Goal: Information Seeking & Learning: Understand process/instructions

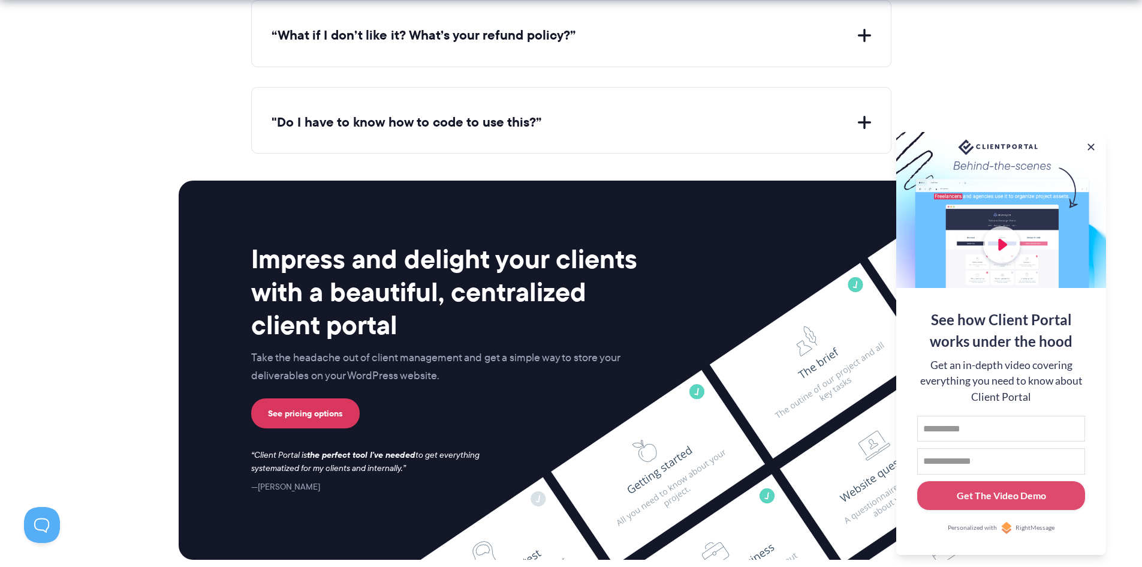
scroll to position [4946, 0]
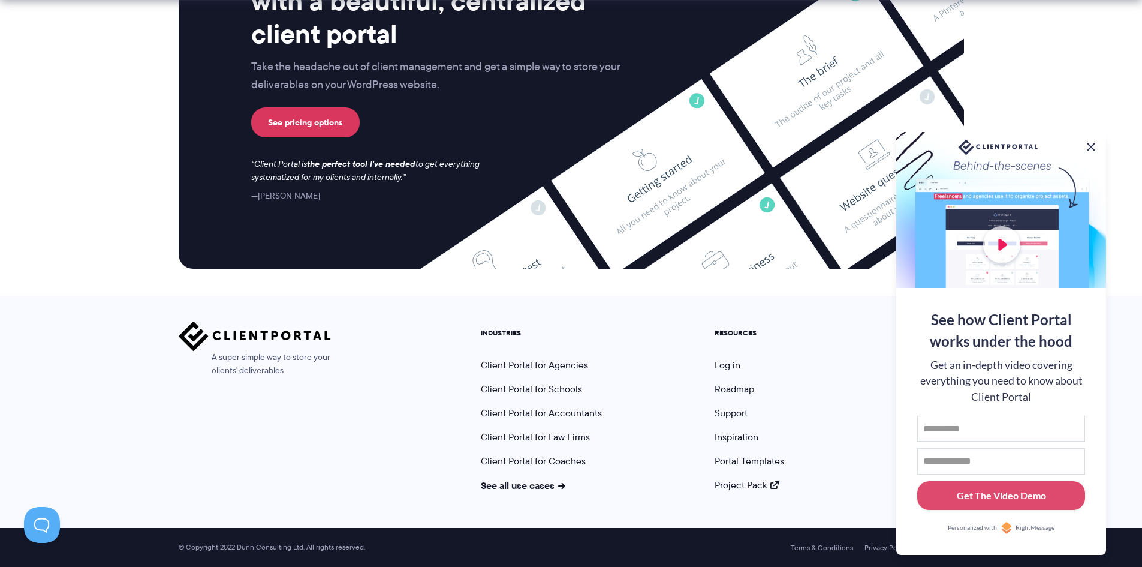
click at [1088, 142] on button at bounding box center [1091, 147] width 14 height 14
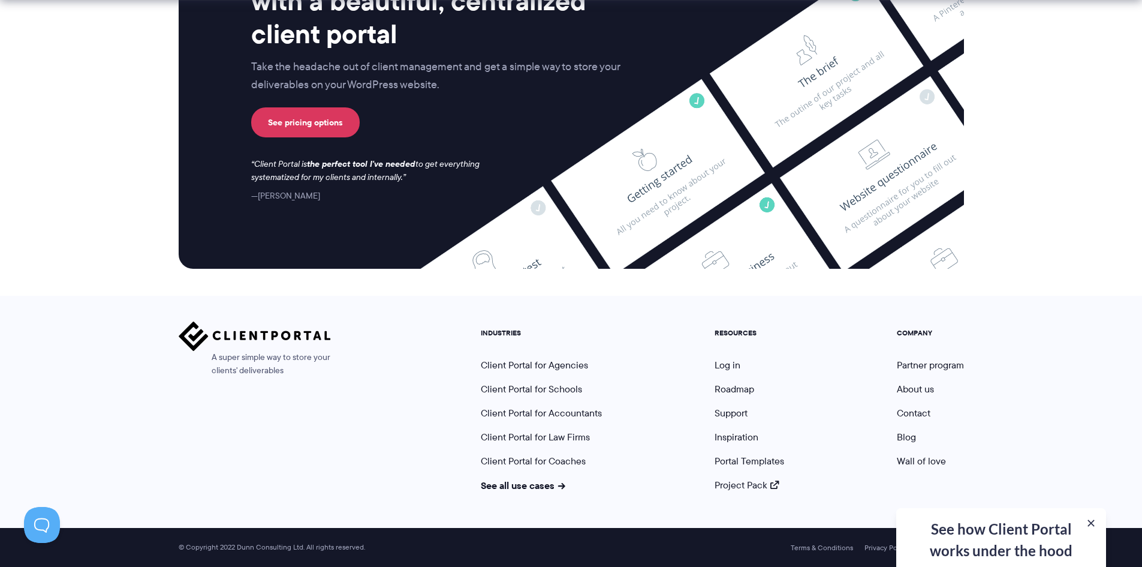
click at [709, 412] on ul "RESOURCES Log in Roadmap Support Inspiration Portal Templates Project Pack" at bounding box center [750, 410] width 88 height 163
click at [717, 413] on link "Support" at bounding box center [731, 413] width 33 height 14
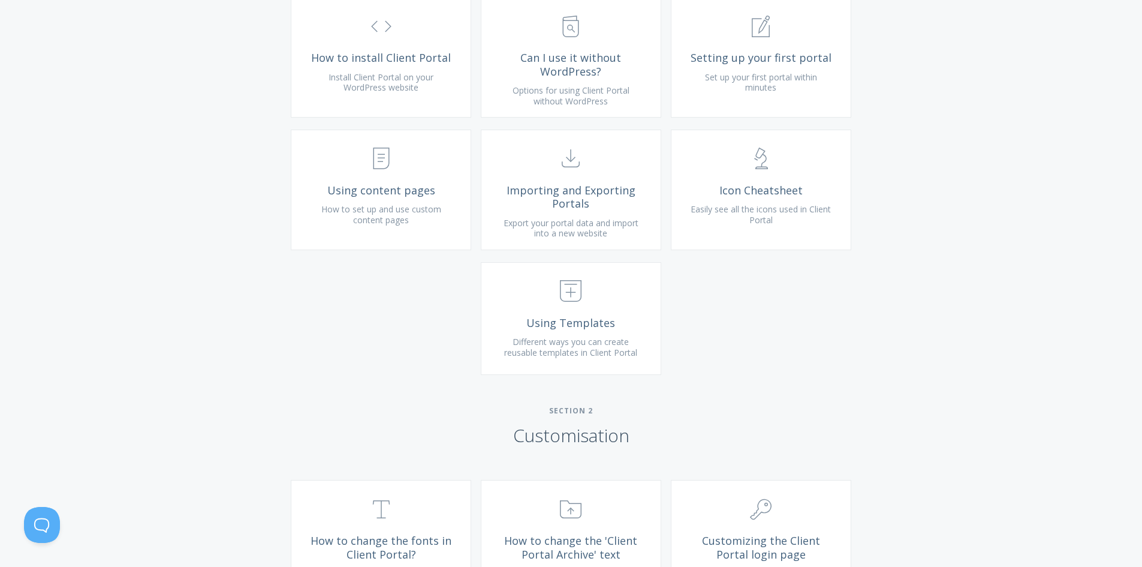
scroll to position [480, 0]
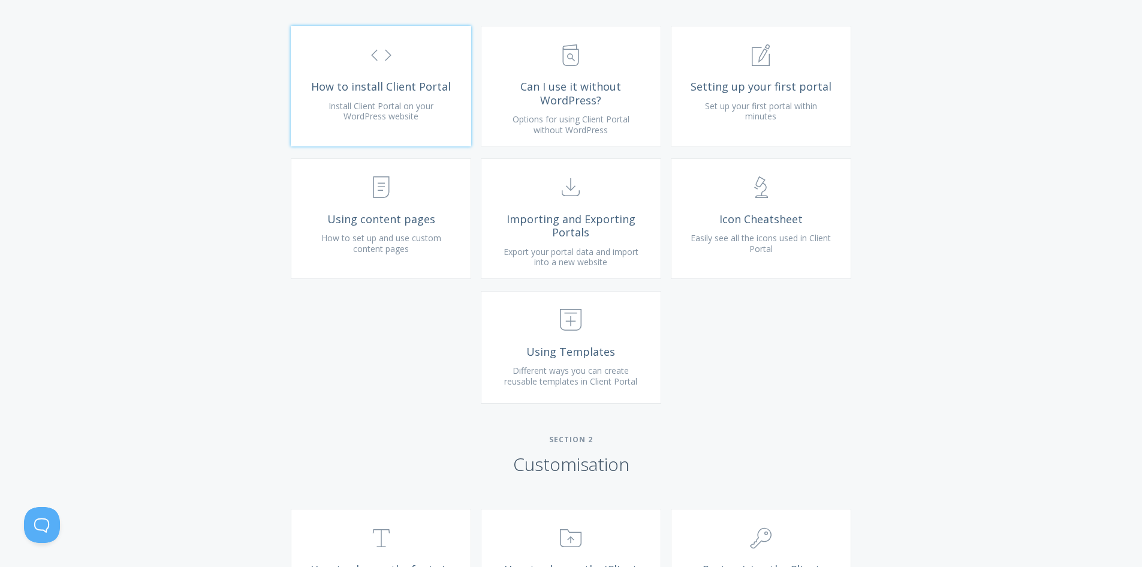
click at [388, 94] on span "How to install Client Portal" at bounding box center [380, 87] width 143 height 14
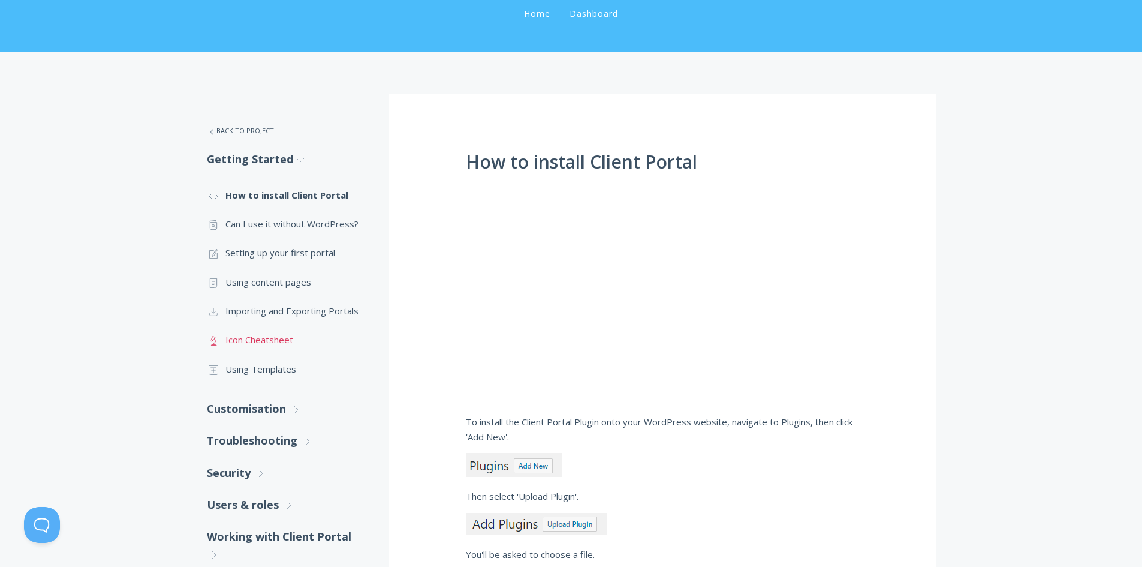
scroll to position [180, 0]
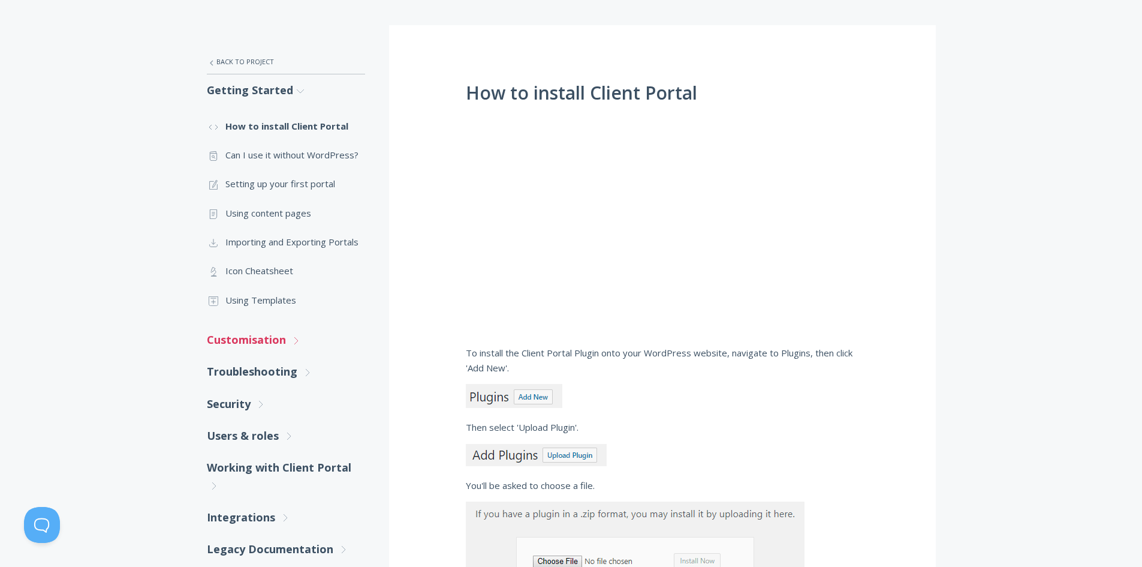
click at [266, 337] on link "Customisation .st0{fill:none;stroke:#000000;stroke-width:2;stroke-miterlimit:10…" at bounding box center [286, 340] width 158 height 32
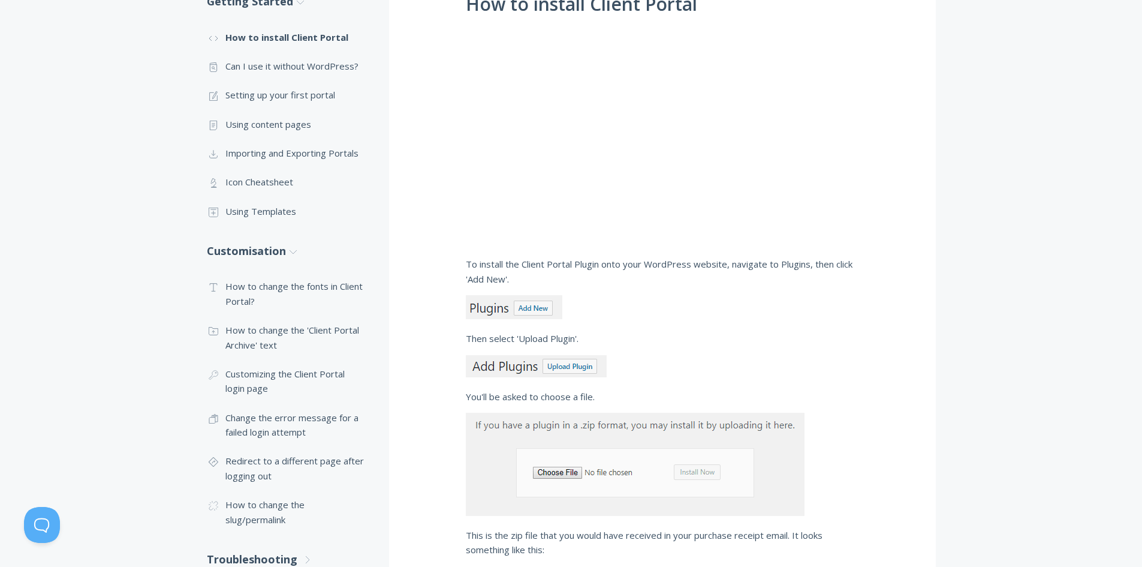
scroll to position [360, 0]
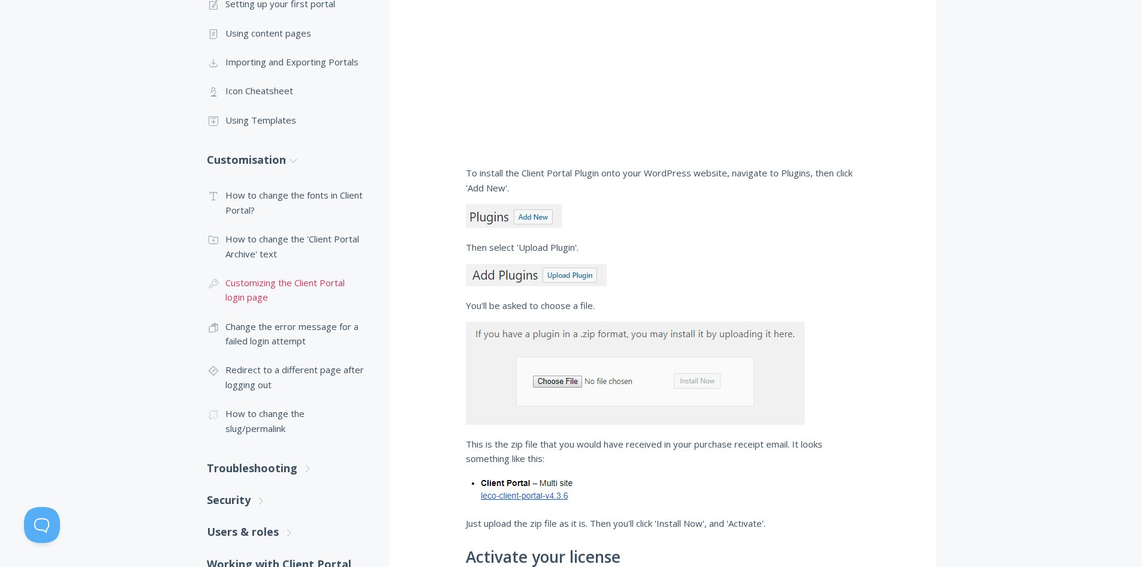
click at [321, 287] on link ".cls-1{fill:none;stroke:#000;stroke-miterlimit:10;stroke-width:2px;} 1. General…" at bounding box center [286, 290] width 158 height 44
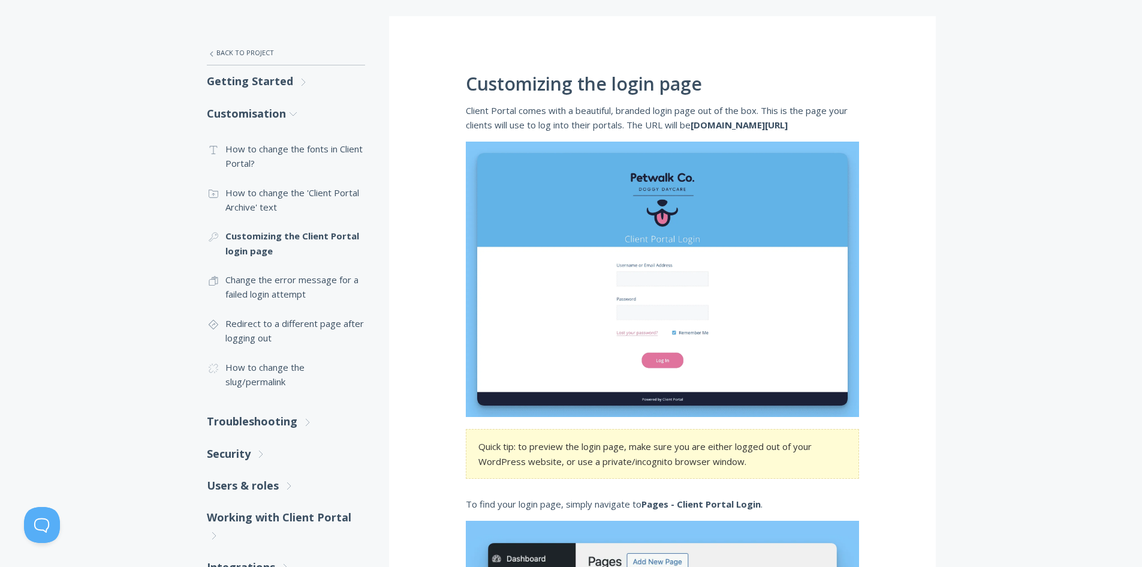
scroll to position [185, 0]
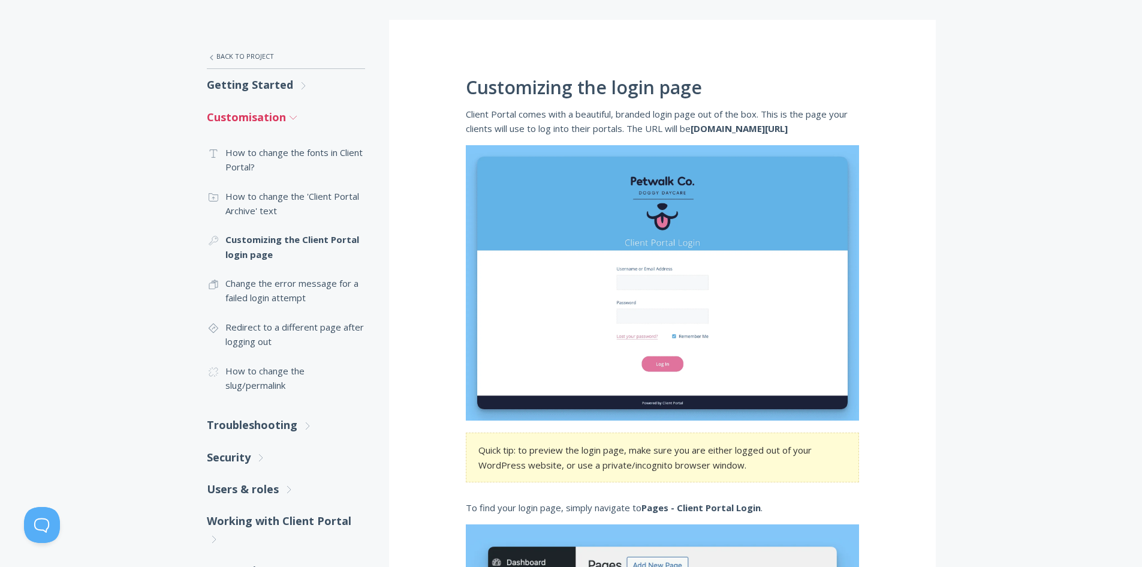
click at [270, 118] on link "Customisation .st0{fill:none;stroke:#000000;stroke-width:2;stroke-miterlimit:10…" at bounding box center [286, 117] width 158 height 32
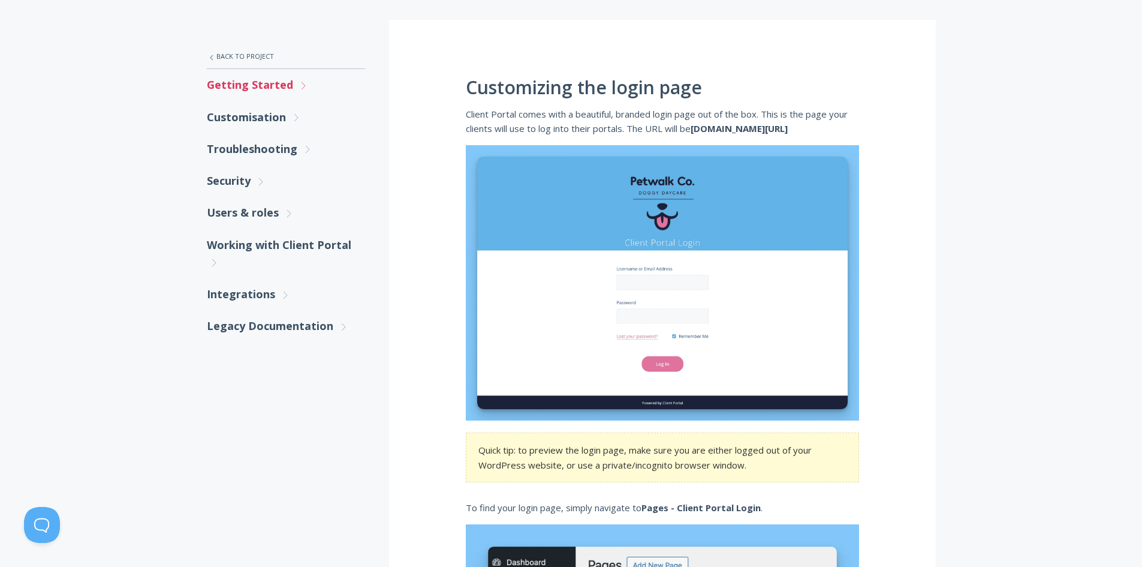
click at [276, 74] on link "Getting Started .st0{fill:none;stroke:#000000;stroke-width:2;stroke-miterlimit:…" at bounding box center [286, 85] width 158 height 32
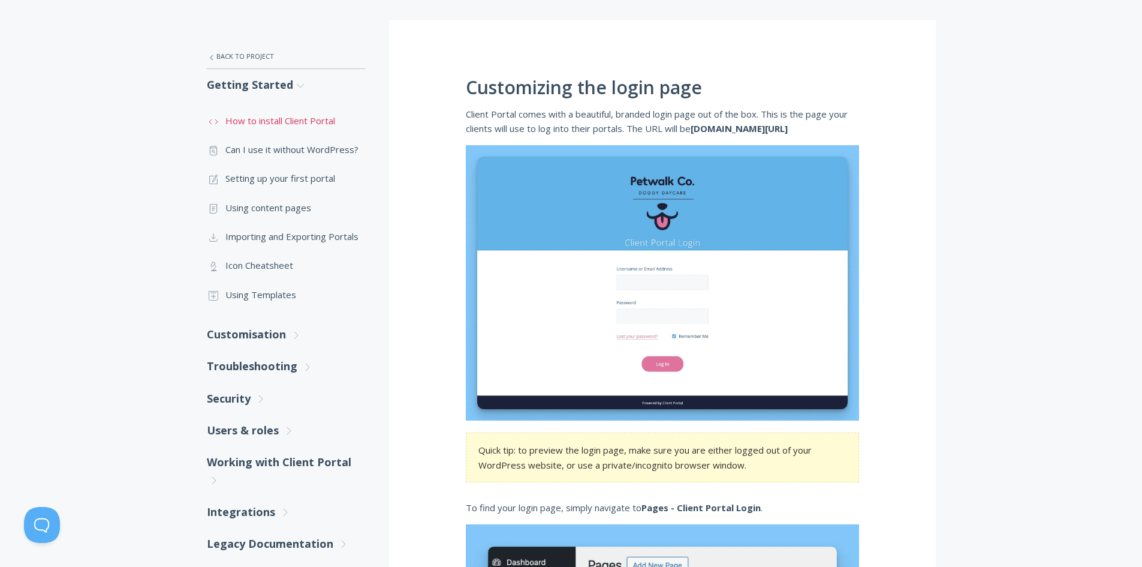
click at [279, 118] on link ".st0{fill:none;stroke:#000000;stroke-width:2;stroke-miterlimit:10;} Untitled-16…" at bounding box center [286, 120] width 158 height 29
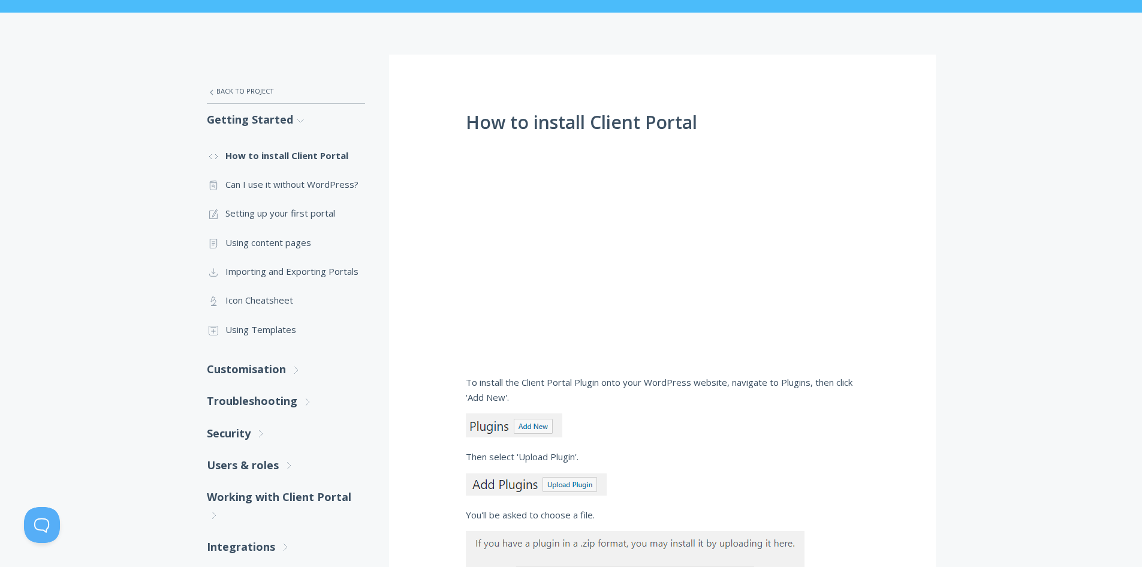
scroll to position [188, 0]
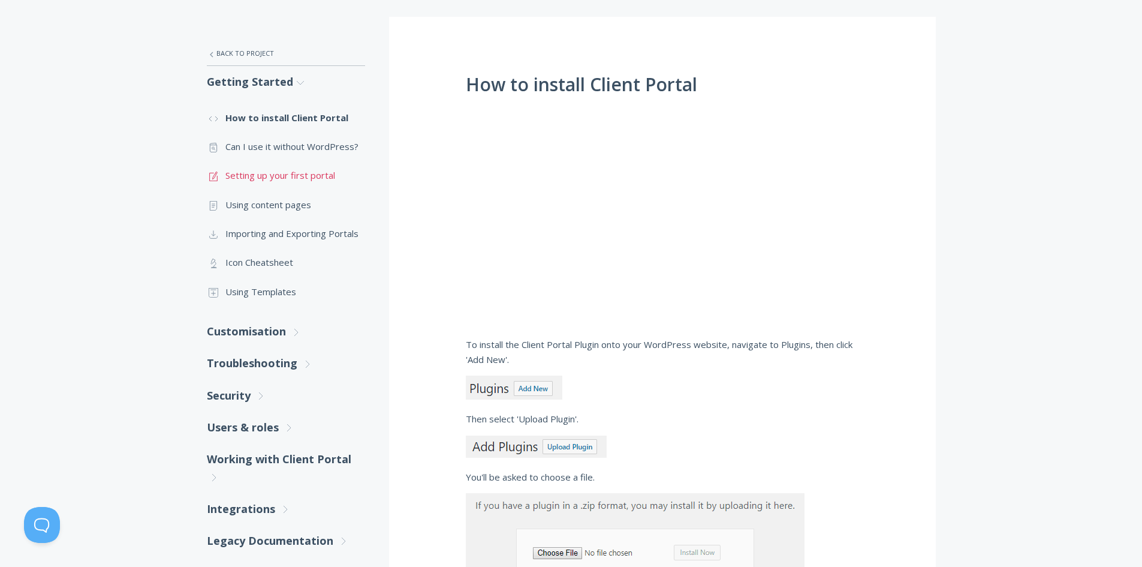
click at [303, 174] on link ".st0{fill:none;stroke:#000000;stroke-width:2;stroke-miterlimit:10;} 1. General …" at bounding box center [286, 175] width 158 height 29
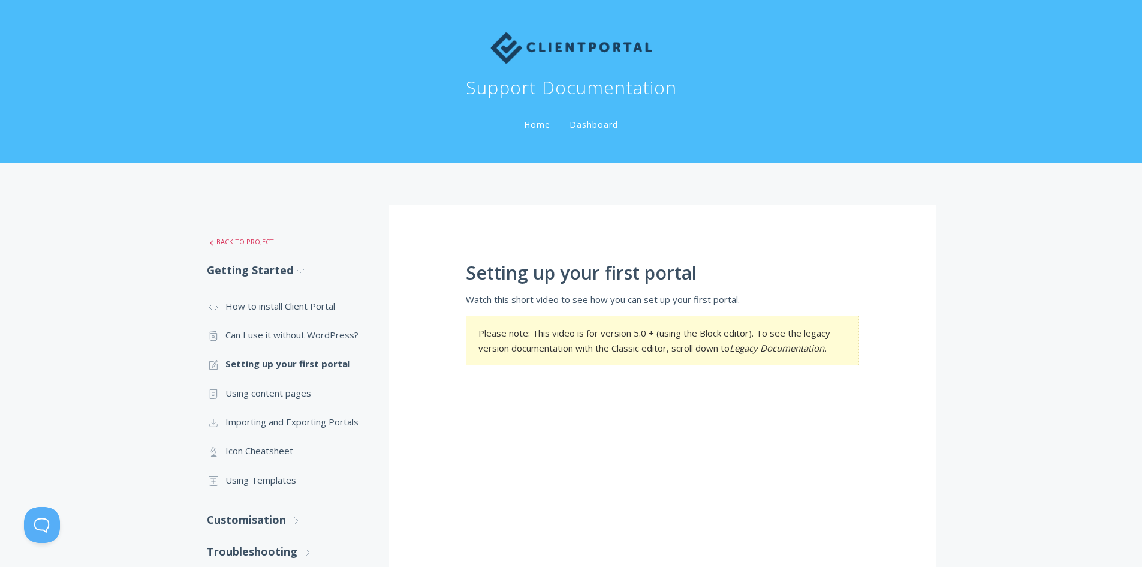
click at [245, 240] on link ".st0{fill:none;stroke:#000000;stroke-width:2;stroke-miterlimit:10;} Untitled-27…" at bounding box center [286, 241] width 158 height 25
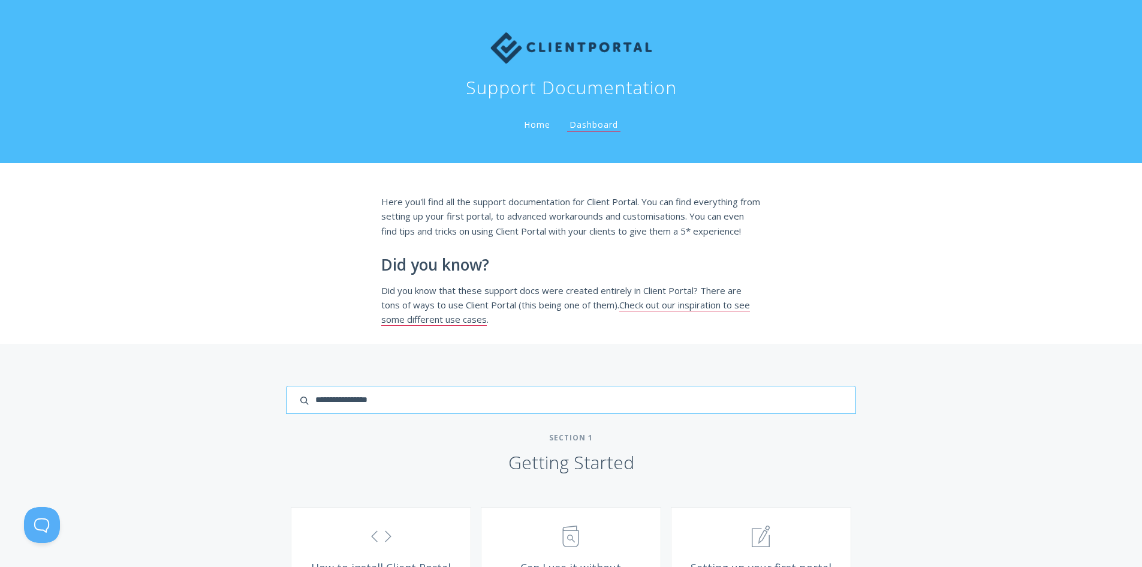
click at [796, 407] on input "search input" at bounding box center [571, 400] width 570 height 28
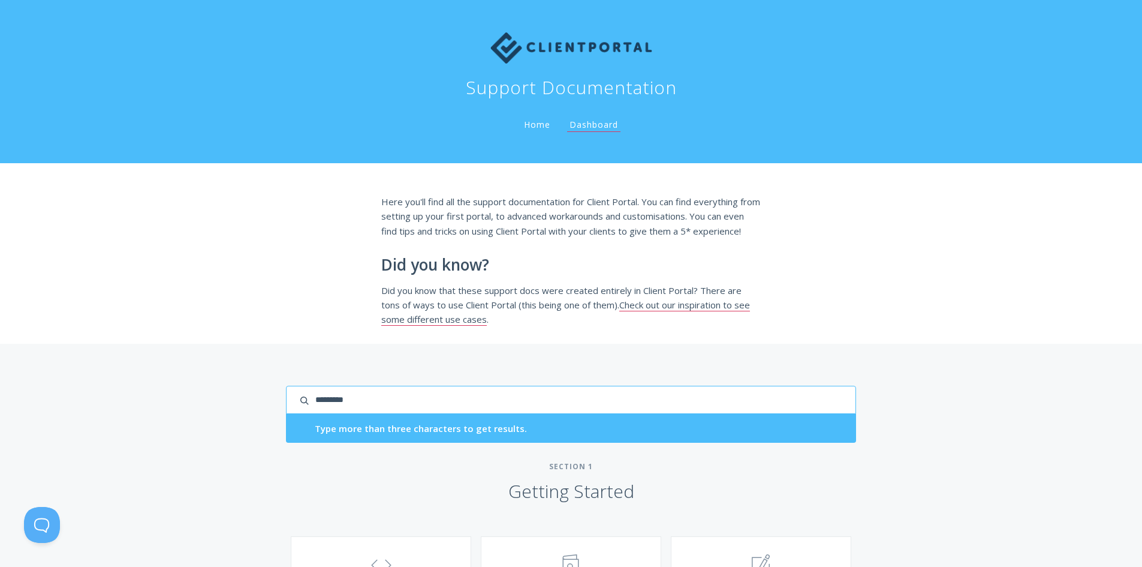
type input "*********"
drag, startPoint x: 453, startPoint y: 417, endPoint x: 287, endPoint y: 416, distance: 166.1
click at [287, 414] on input "*********" at bounding box center [571, 400] width 570 height 28
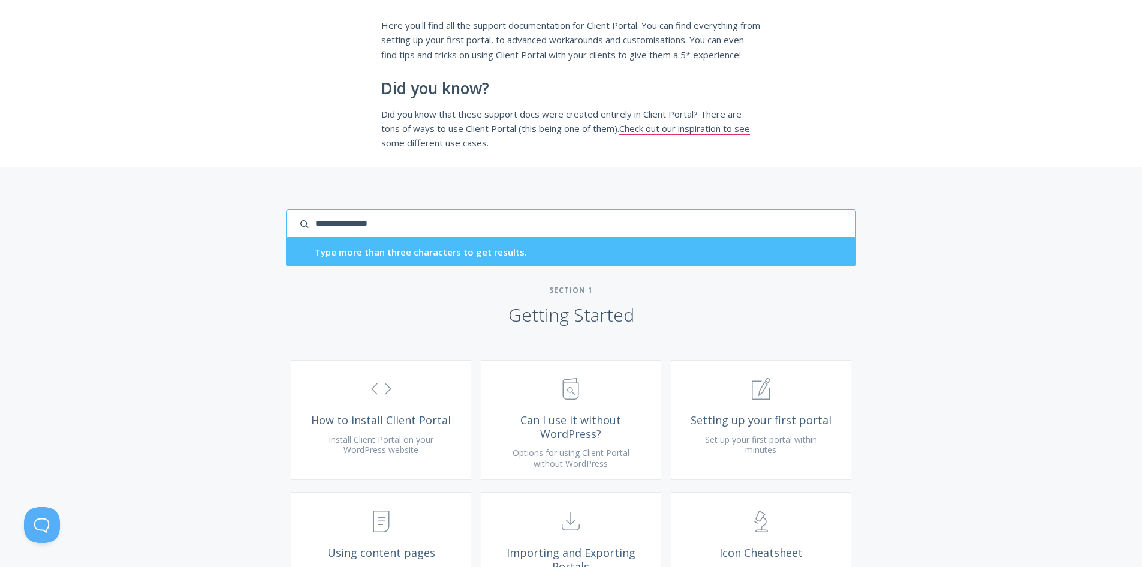
scroll to position [360, 0]
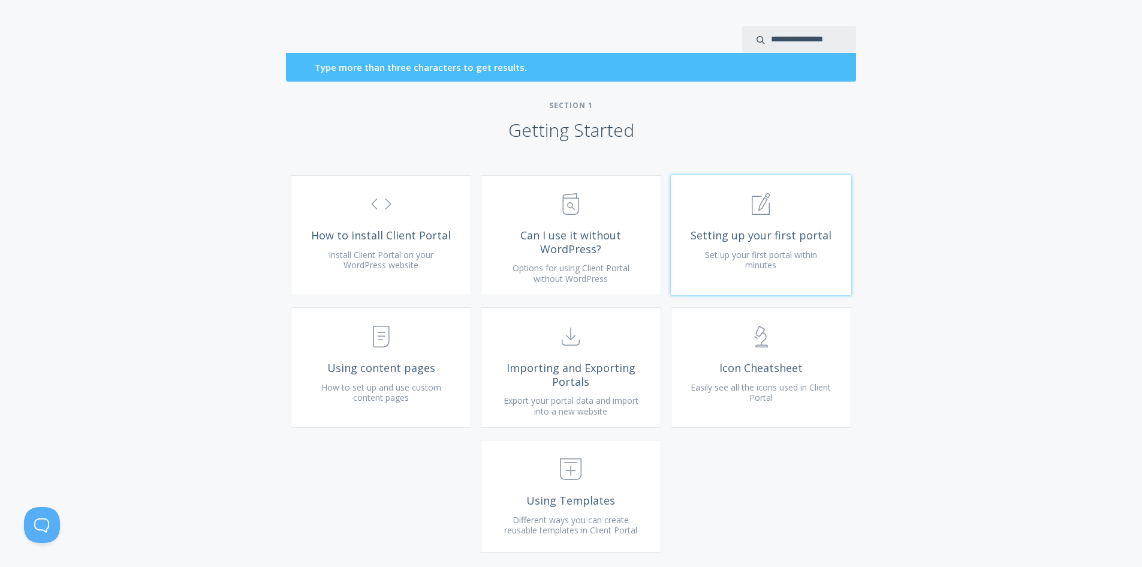
click at [744, 241] on link ".st0{fill:none;stroke:#000000;stroke-width:2;stroke-miterlimit:10;} 1. General …" at bounding box center [761, 235] width 181 height 121
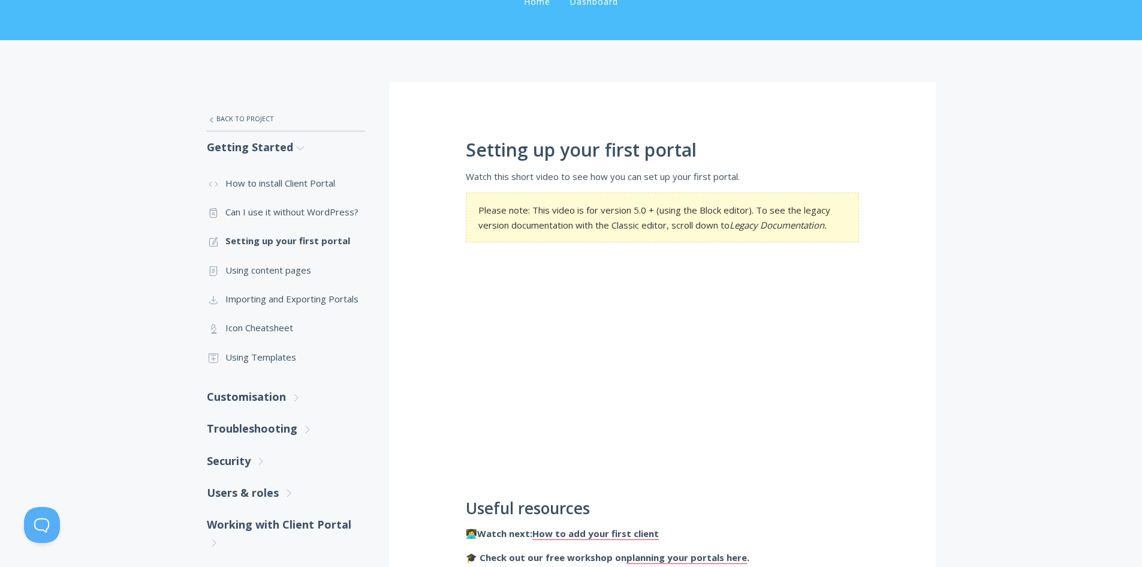
scroll to position [114, 0]
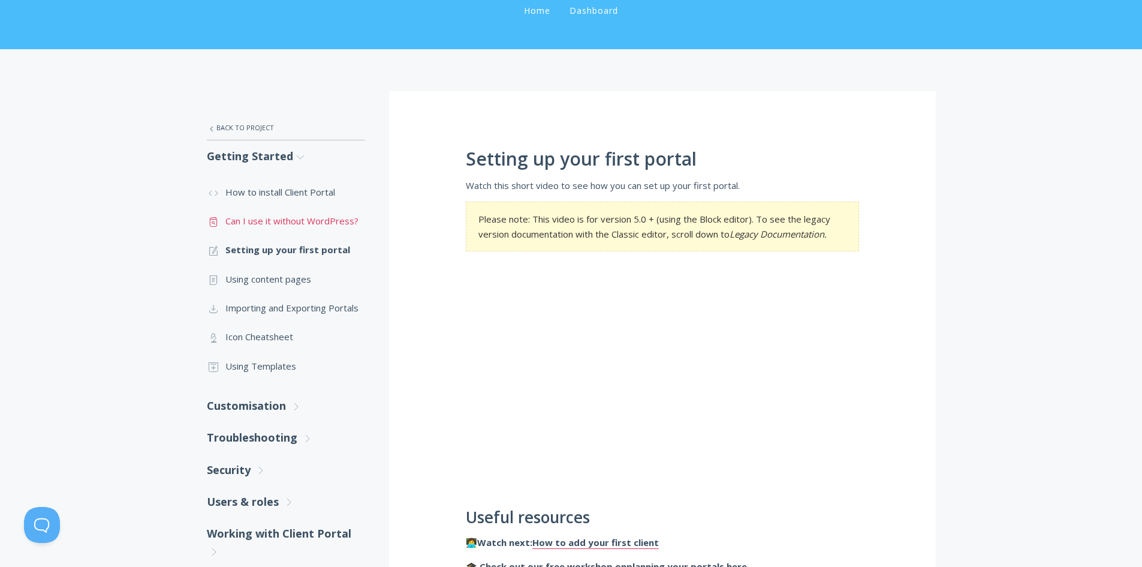
click at [314, 227] on link ".st0{fill:none;stroke:#000000;stroke-width:2;stroke-miterlimit:10;} Untitled-13…" at bounding box center [286, 220] width 158 height 29
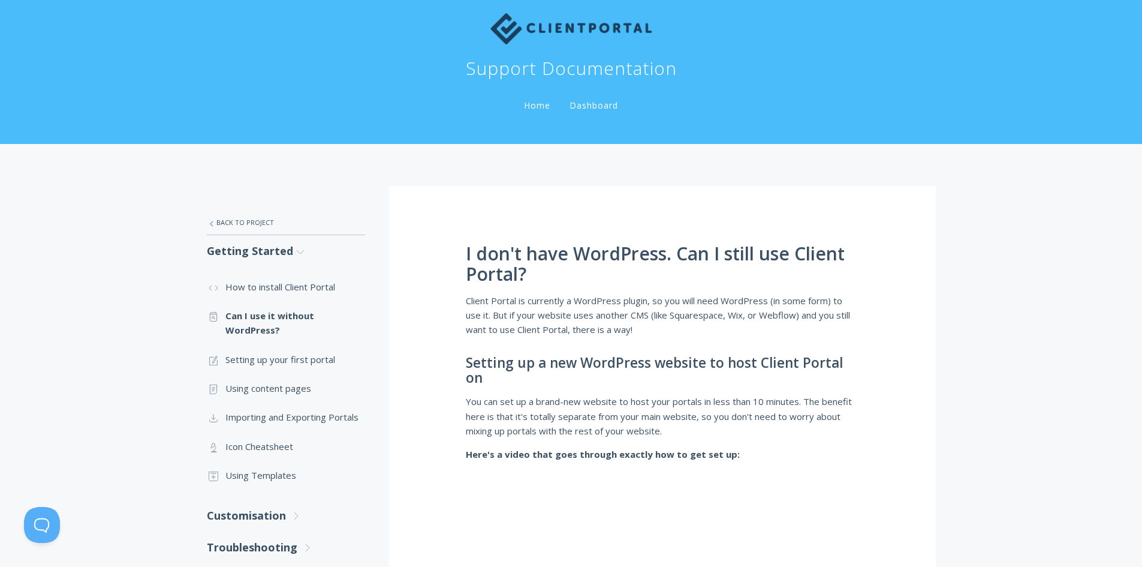
scroll to position [60, 0]
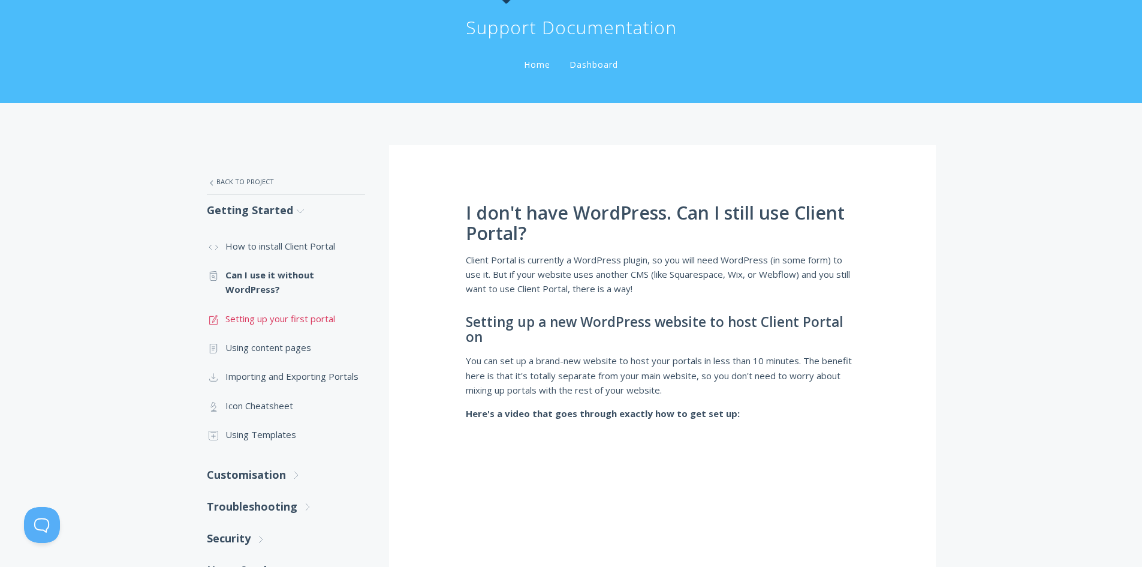
click at [319, 326] on link ".st0{fill:none;stroke:#000000;stroke-width:2;stroke-miterlimit:10;} 1. General …" at bounding box center [286, 318] width 158 height 29
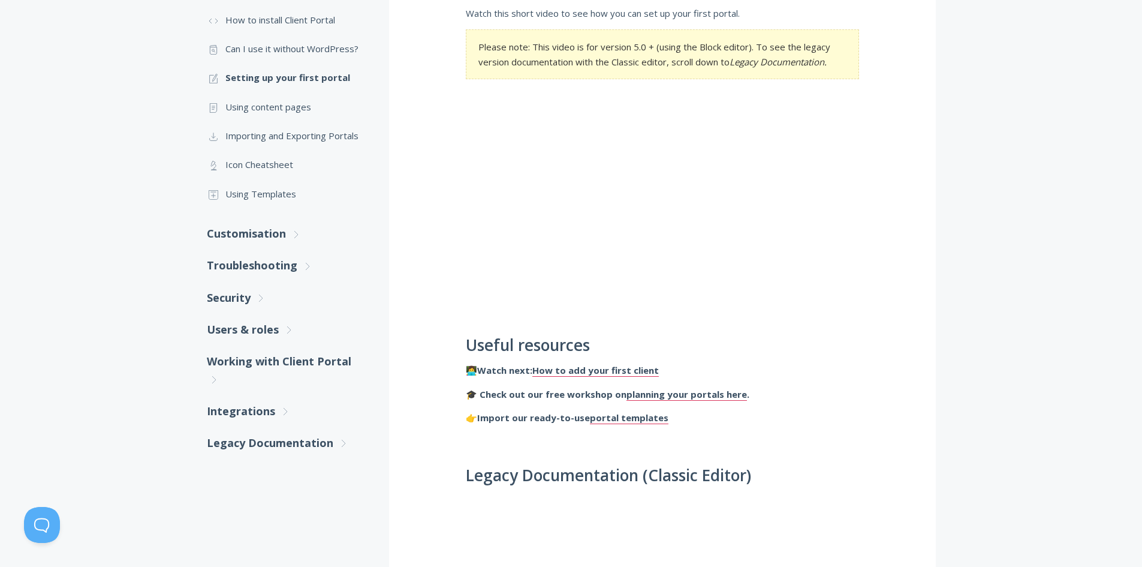
scroll to position [240, 0]
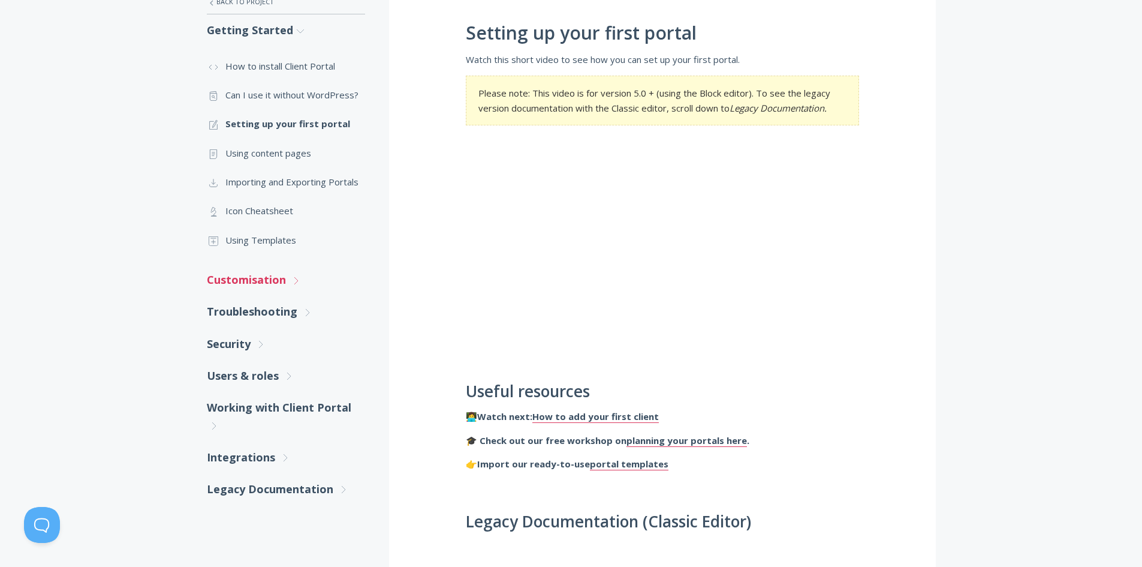
click at [275, 276] on link "Customisation .st0{fill:none;stroke:#000000;stroke-width:2;stroke-miterlimit:10…" at bounding box center [286, 280] width 158 height 32
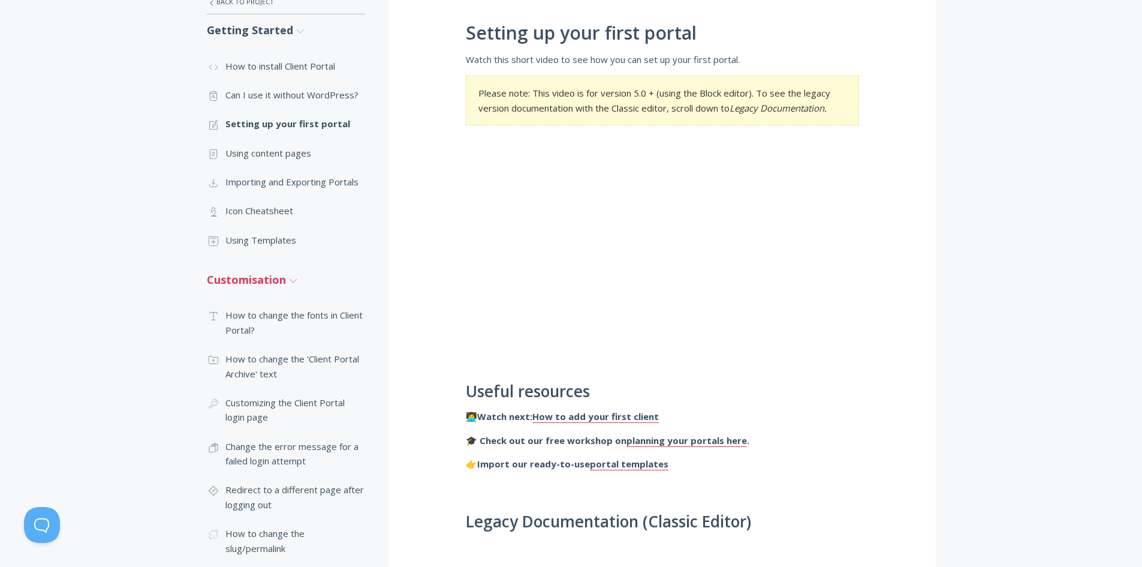
click at [275, 276] on link "Customisation .st0{fill:none;stroke:#000000;stroke-width:2;stroke-miterlimit:10…" at bounding box center [286, 280] width 158 height 32
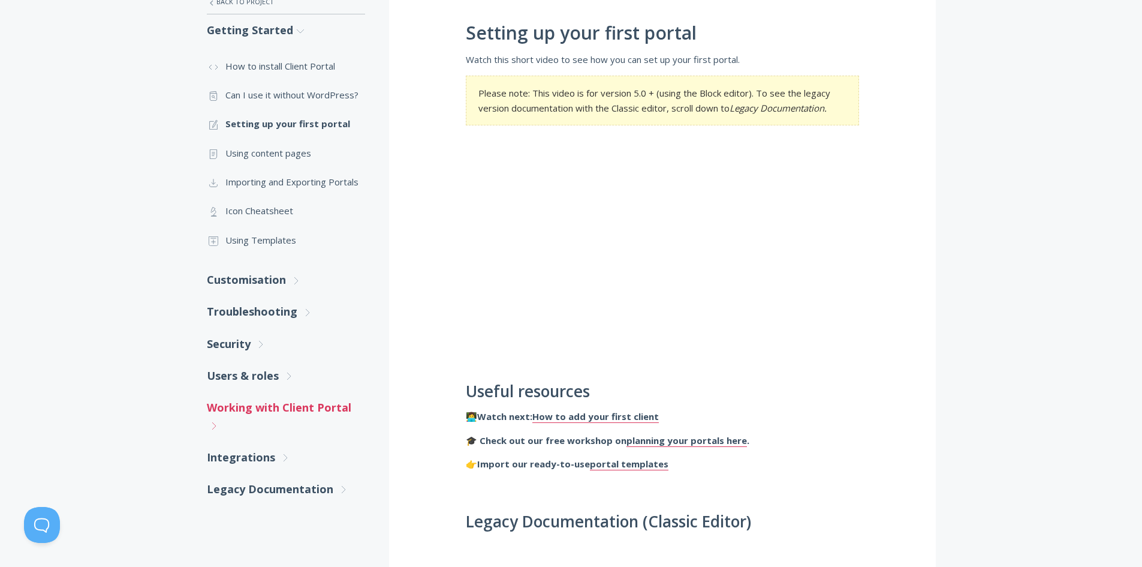
click at [288, 402] on link "Working with Client Portal .st0{fill:none;stroke:#000000;stroke-width:2;stroke-…" at bounding box center [286, 417] width 158 height 50
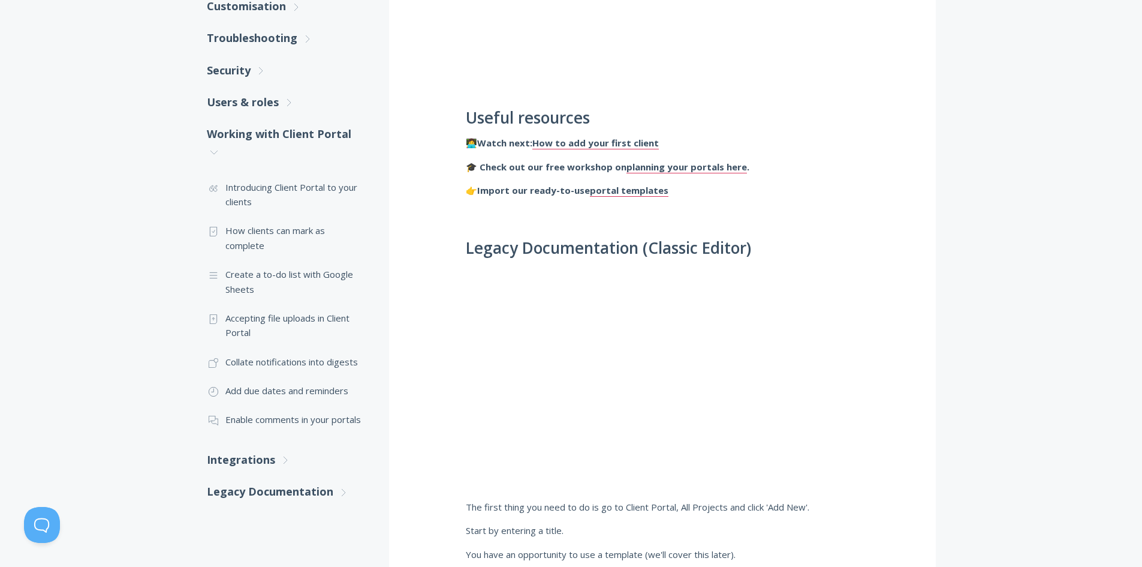
scroll to position [660, 0]
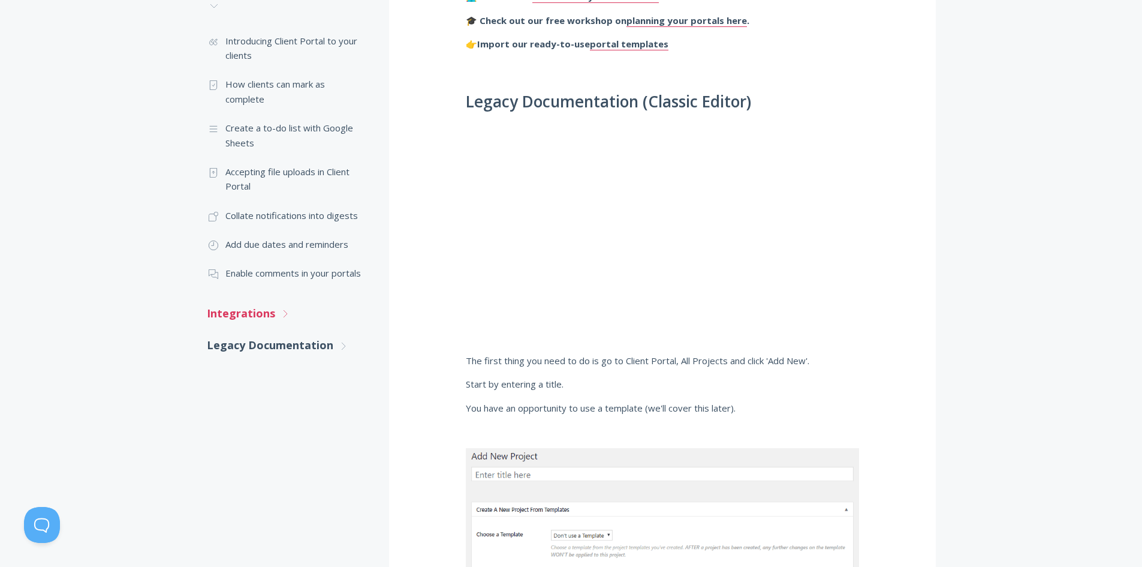
click at [299, 316] on link "Integrations .st0{fill:none;stroke:#000000;stroke-width:2;stroke-miterlimit:10;…" at bounding box center [286, 313] width 158 height 32
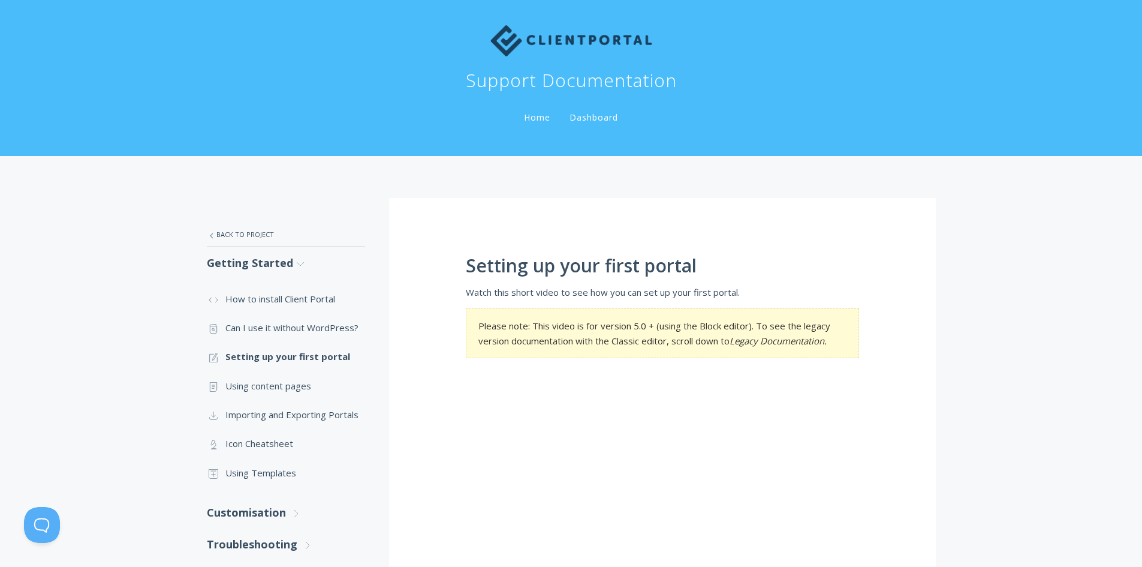
scroll to position [0, 0]
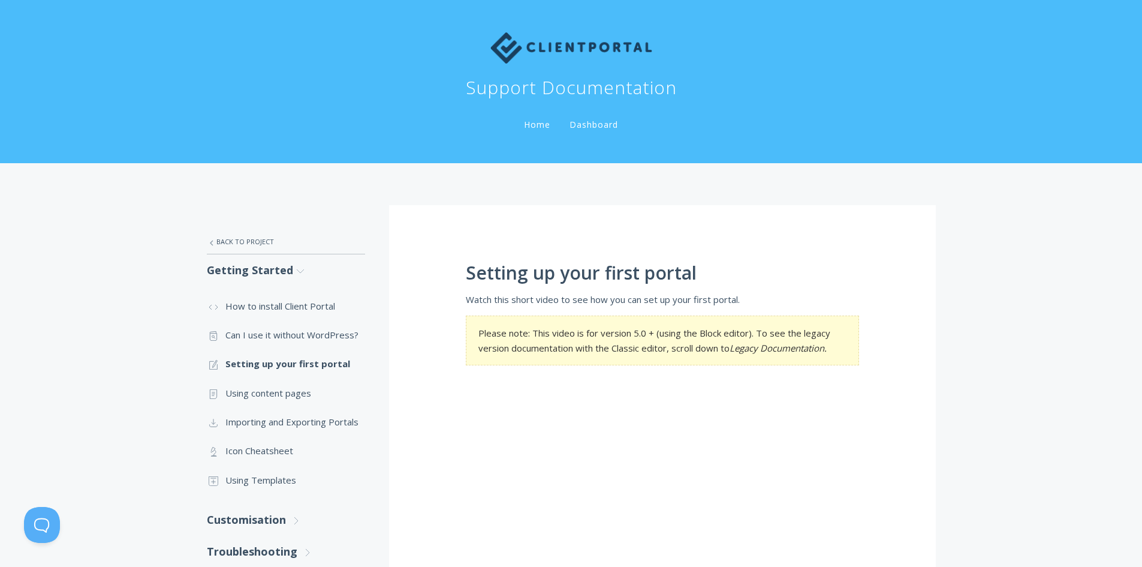
click at [536, 128] on link "Home" at bounding box center [537, 124] width 31 height 11
